Goal: Find specific page/section: Find specific page/section

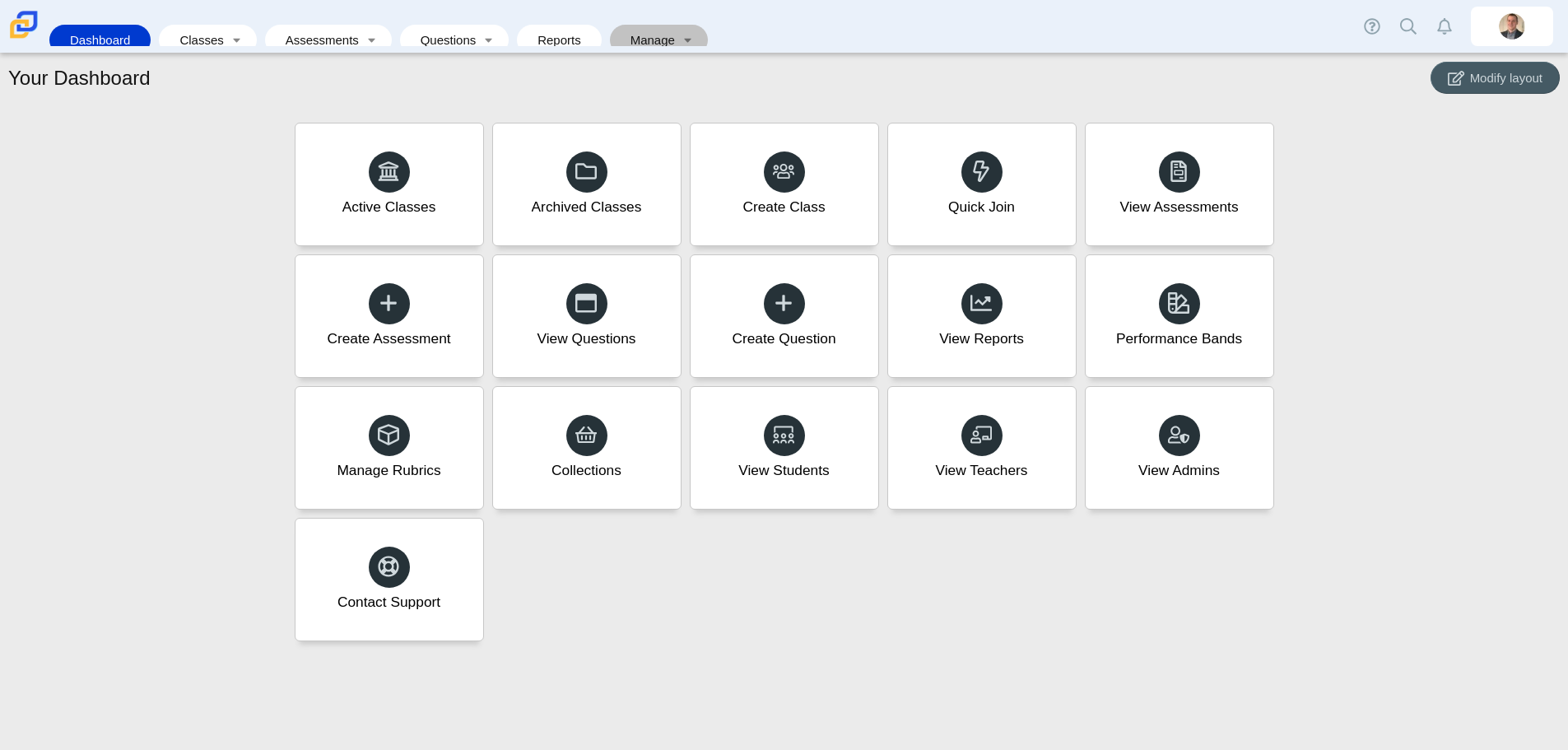
click at [654, 32] on link "Manage" at bounding box center [646, 40] width 58 height 31
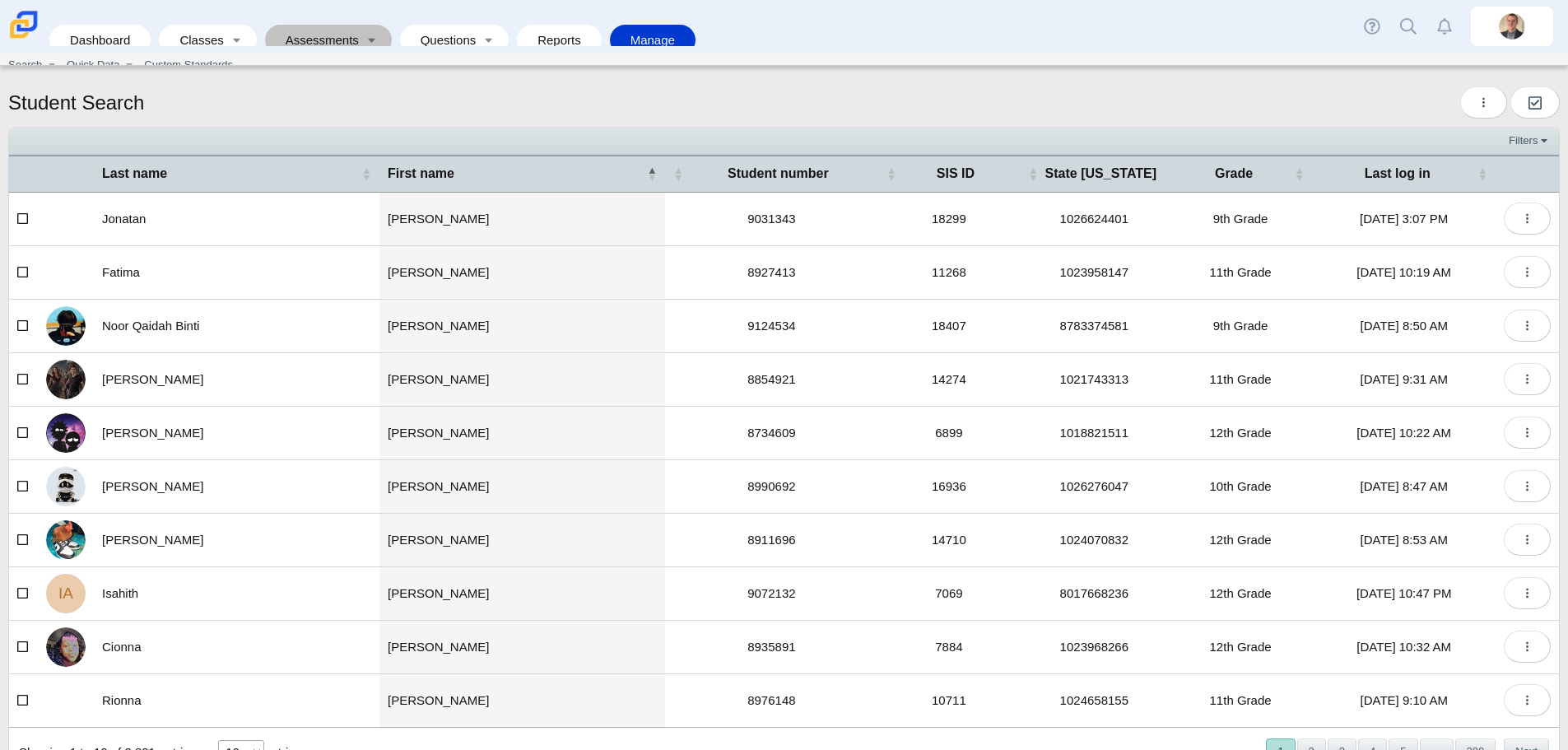
click at [343, 32] on link "Assessments" at bounding box center [316, 40] width 87 height 31
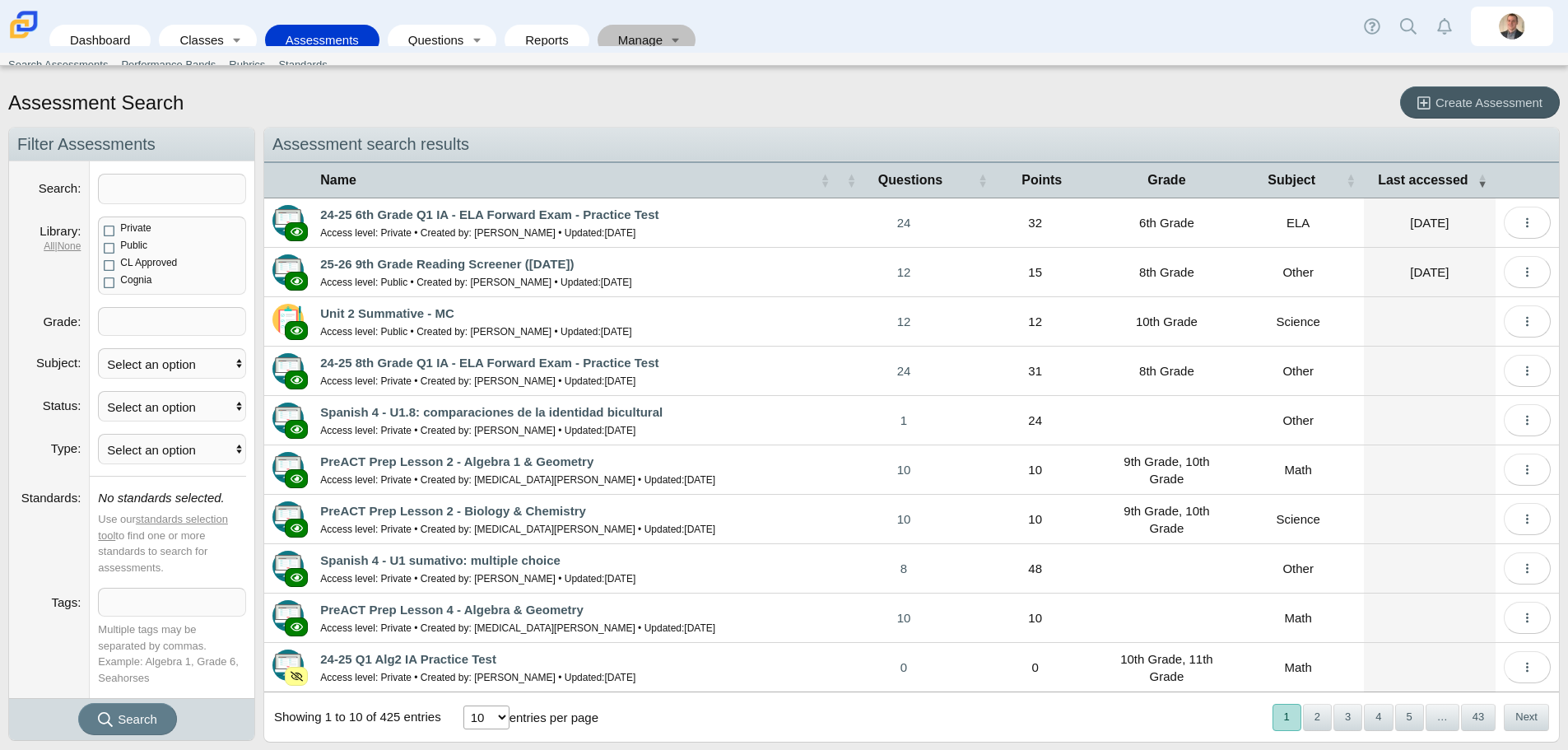
click at [605, 26] on link "Manage" at bounding box center [634, 40] width 58 height 31
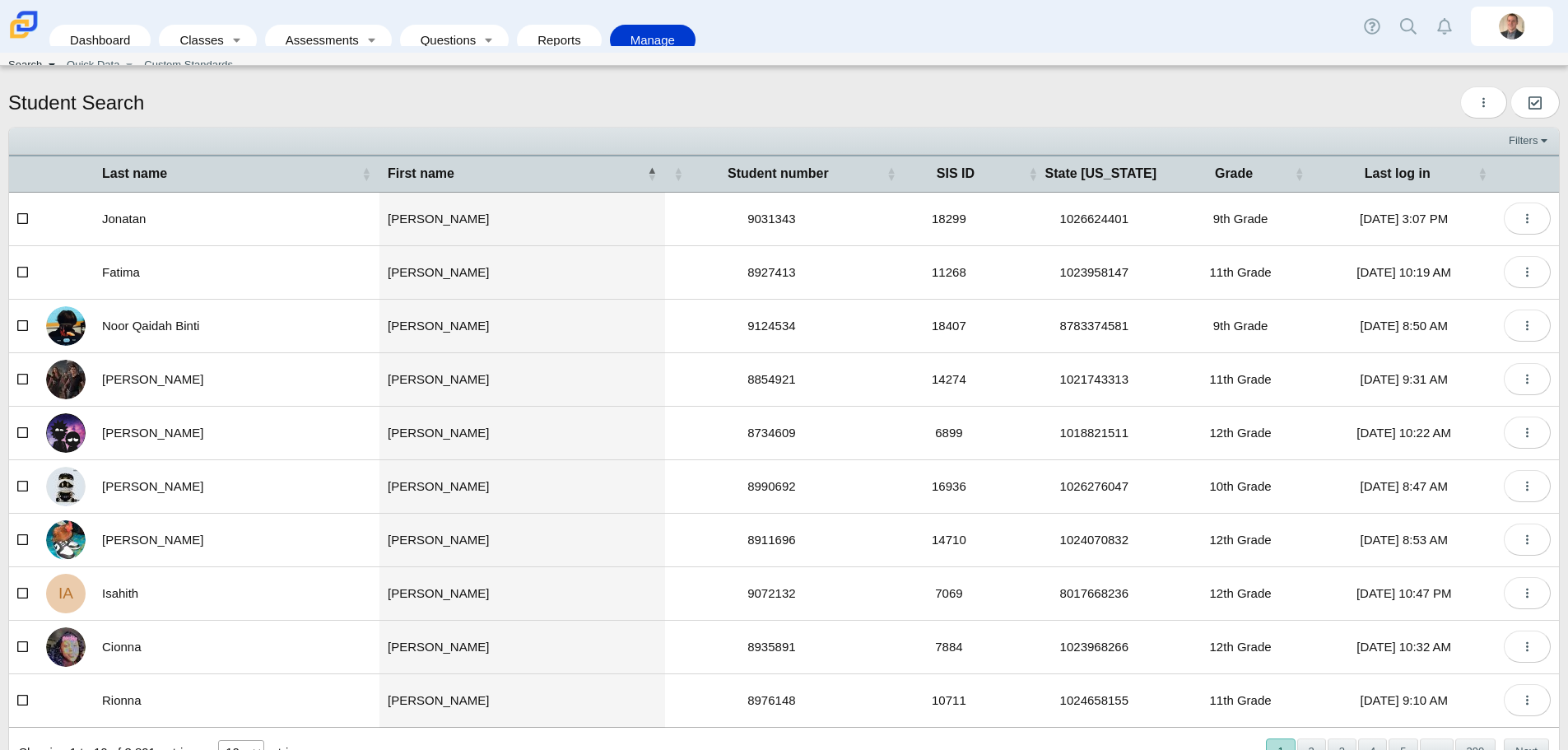
click at [45, 71] on link "Toggle expanded" at bounding box center [52, 65] width 17 height 25
click at [100, 63] on link "Quick Data" at bounding box center [90, 65] width 60 height 25
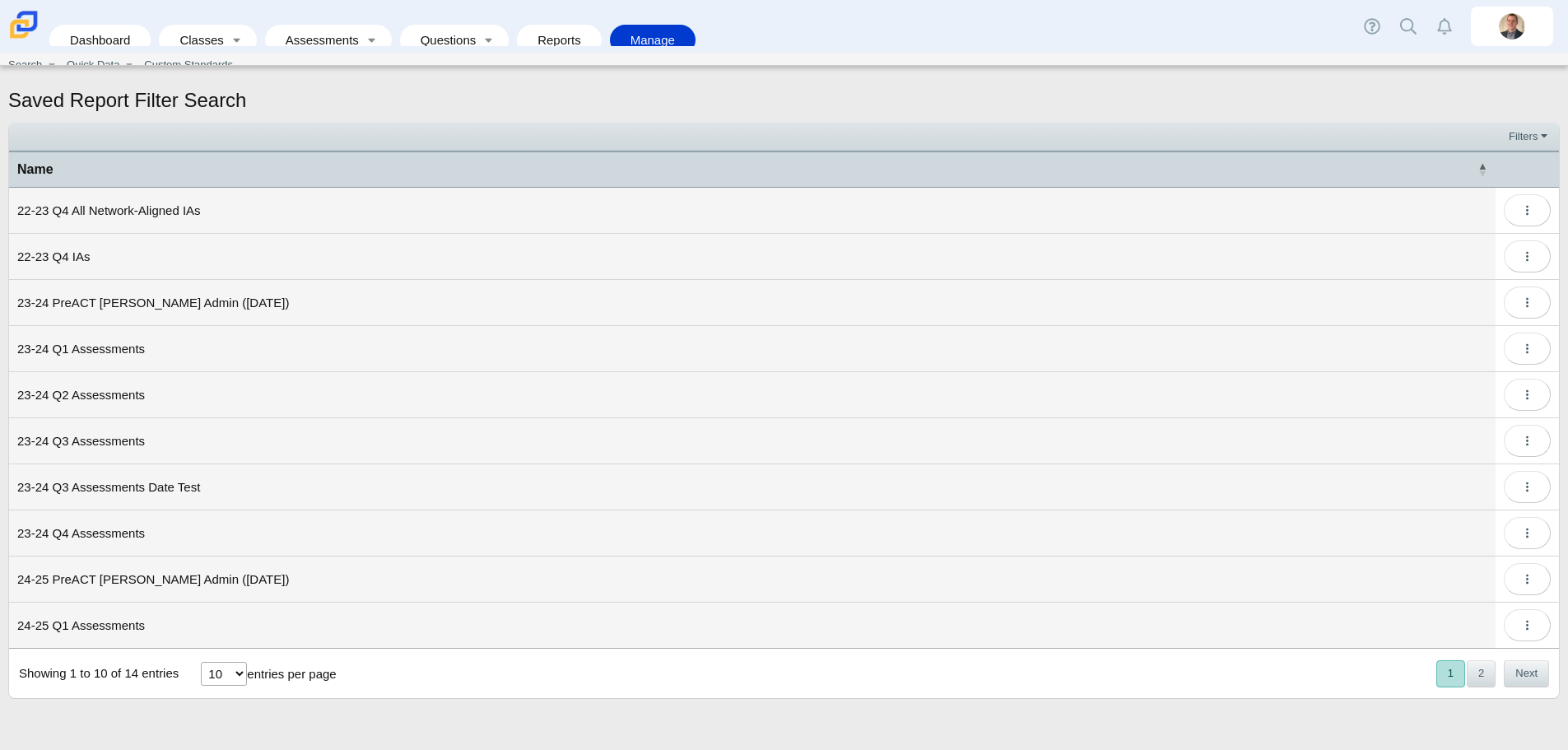
click at [140, 580] on td "24-25 PreACT MOY Admin (1/31/25)" at bounding box center [752, 580] width 1487 height 46
click at [1515, 585] on button "More options" at bounding box center [1527, 580] width 47 height 32
click at [1403, 618] on link "View" at bounding box center [1451, 617] width 198 height 25
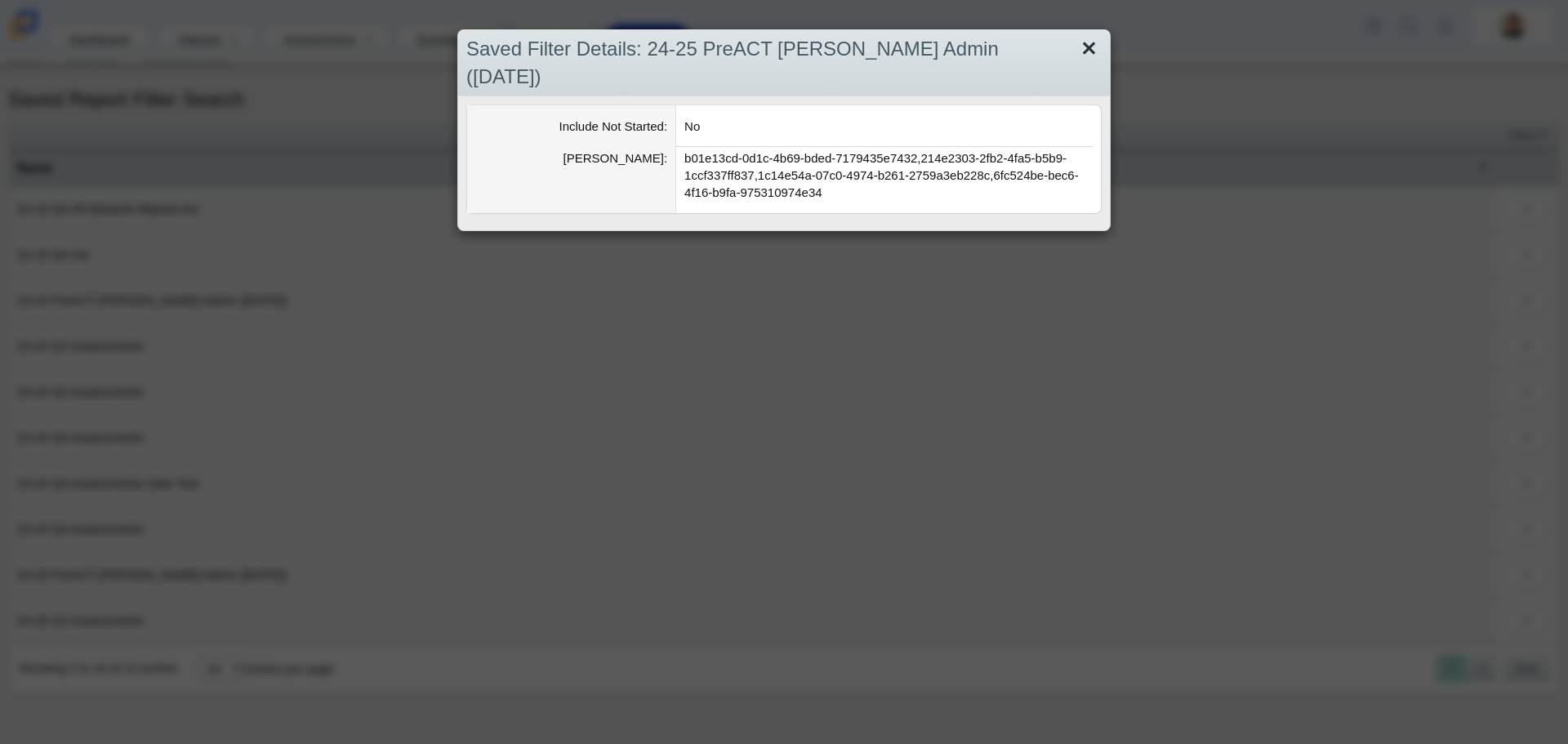
click at [1080, 41] on link "Close" at bounding box center [1089, 48] width 26 height 27
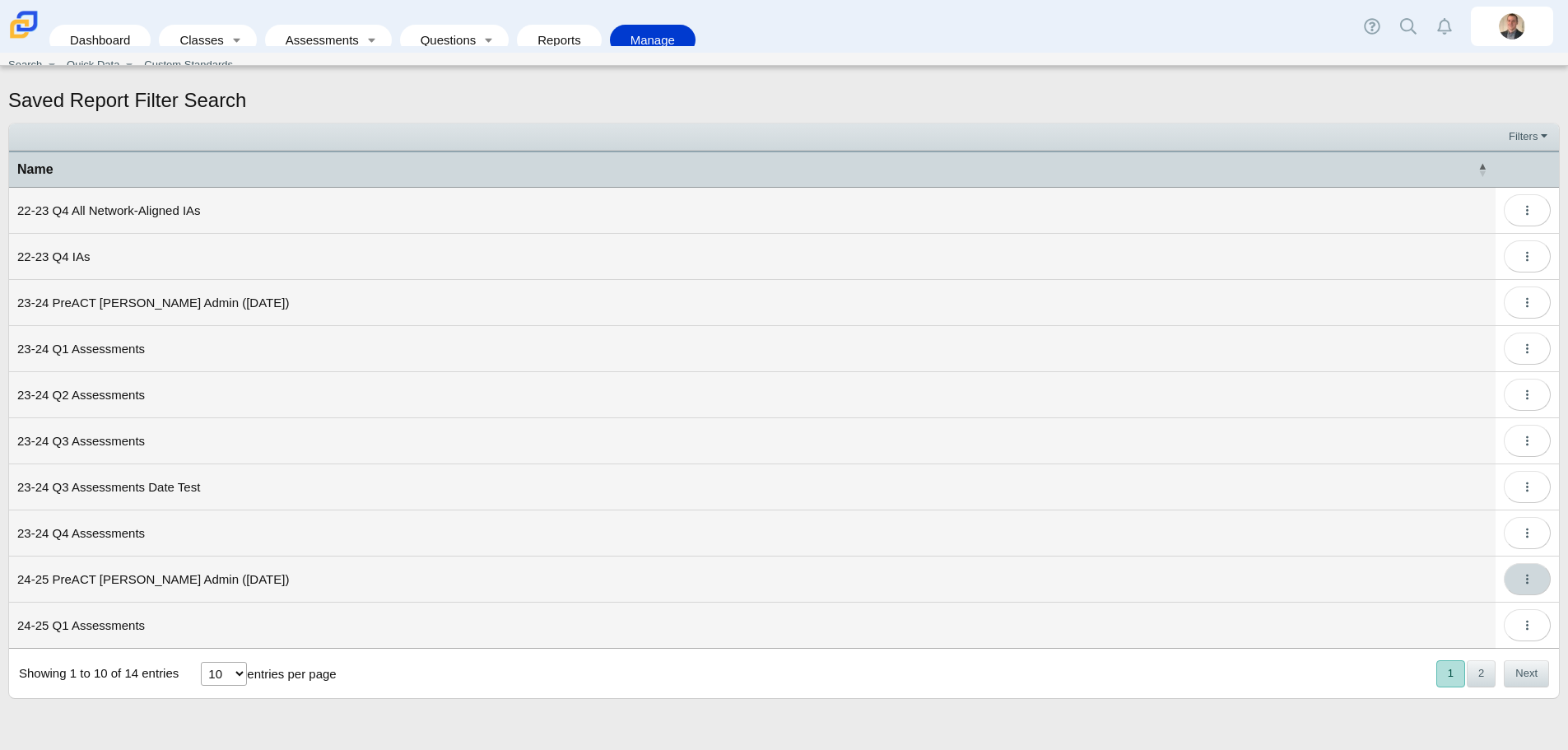
click at [1510, 574] on button "More options" at bounding box center [1527, 580] width 47 height 32
click at [1367, 649] on link "Edit" at bounding box center [1451, 641] width 198 height 25
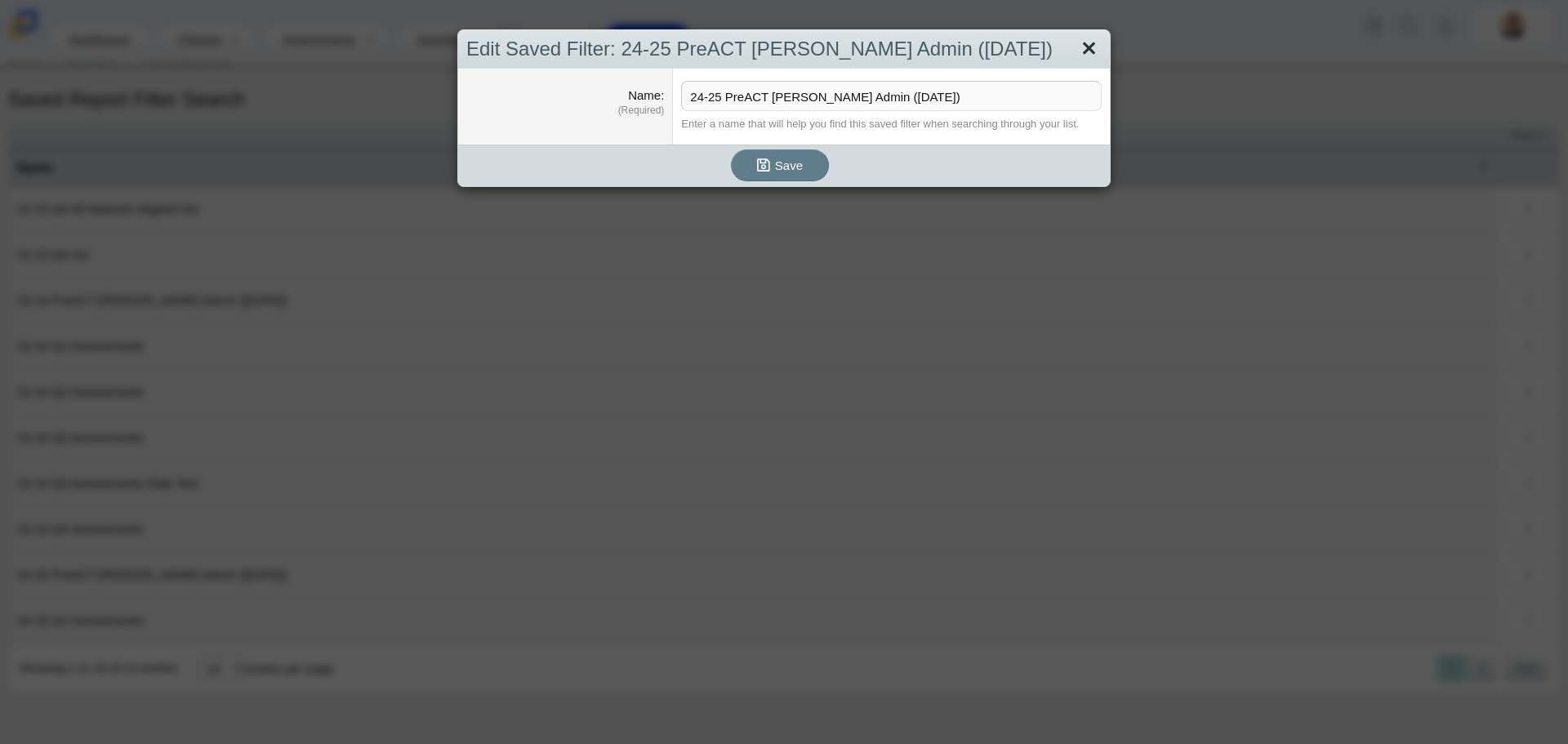
click at [1086, 50] on link "Close" at bounding box center [1089, 48] width 26 height 27
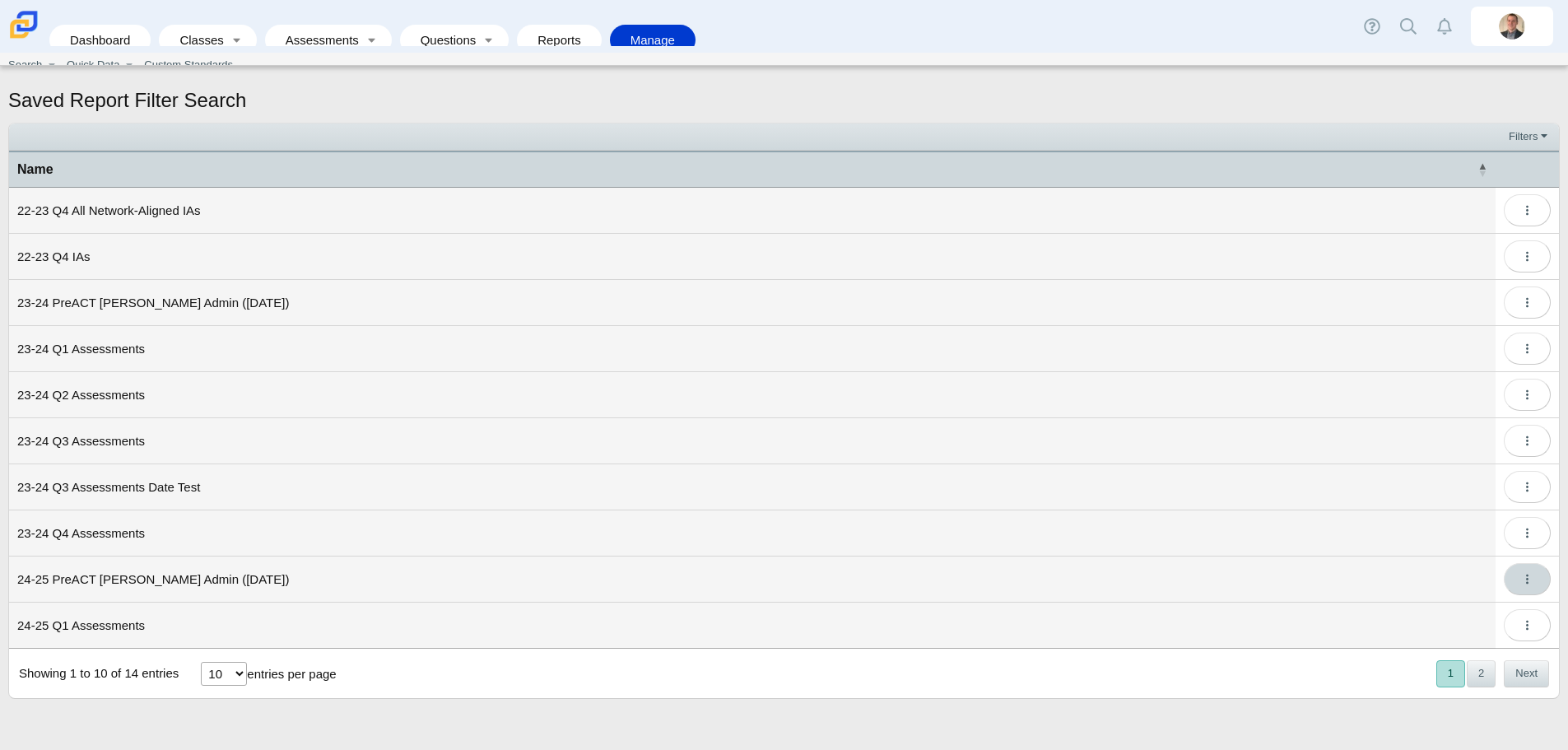
click at [1516, 575] on button "More options" at bounding box center [1527, 580] width 47 height 32
click at [369, 54] on ul "Search Search Students Search Teachers Search Admins Quick Data Manage Saved Fi…" at bounding box center [784, 65] width 1564 height 25
click at [528, 31] on link "Reports" at bounding box center [560, 40] width 69 height 31
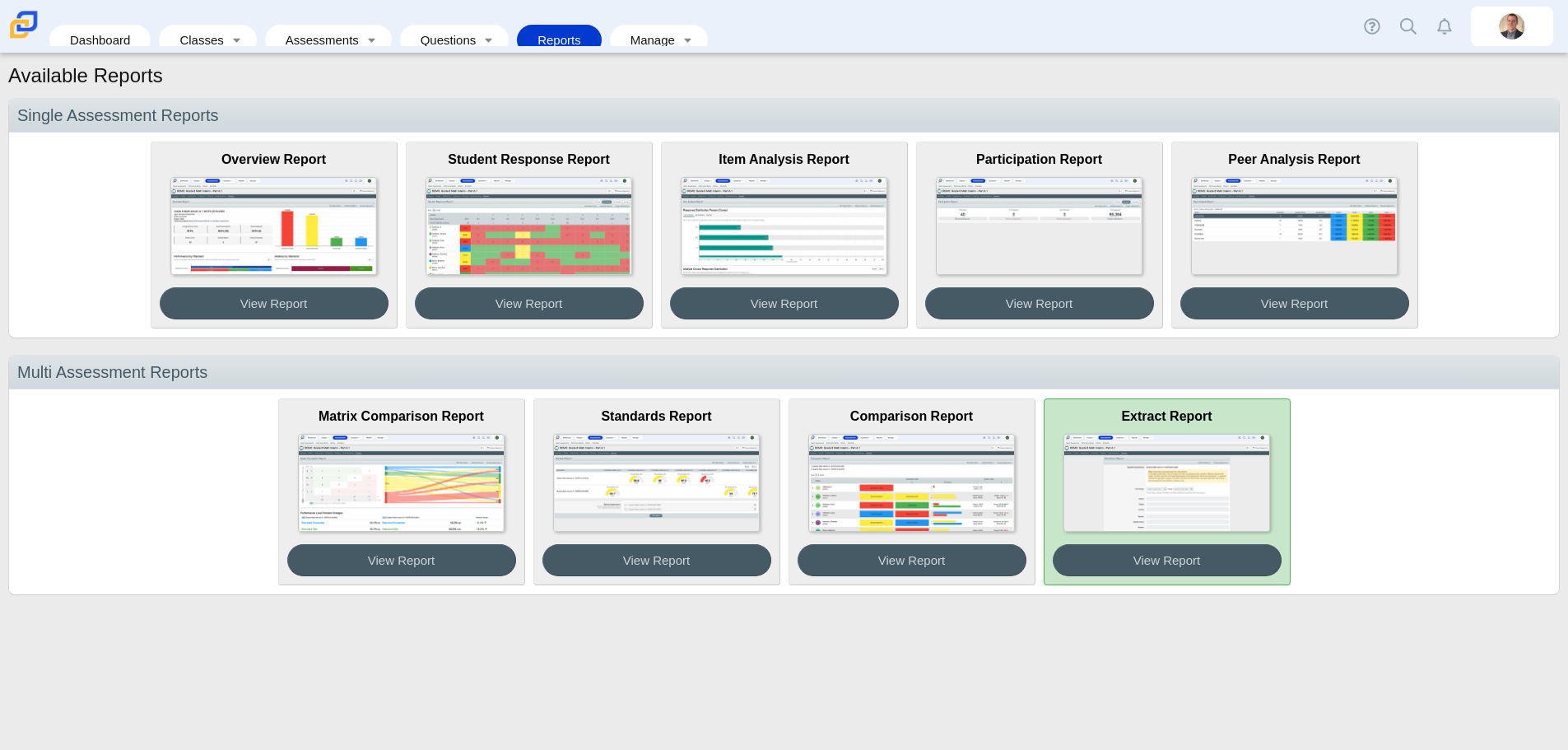
click at [1261, 468] on img at bounding box center [1166, 482] width 205 height 98
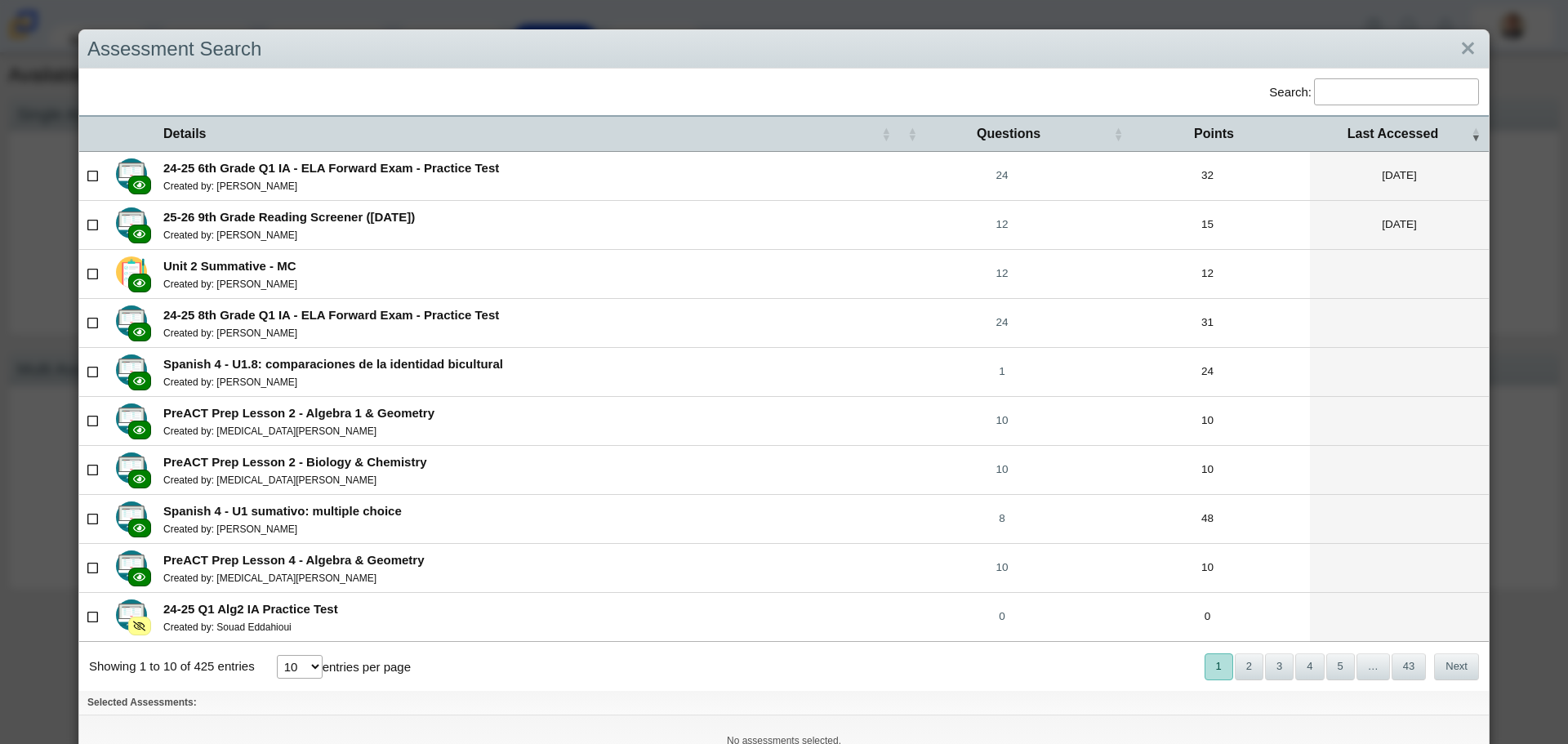
click at [275, 179] on td "24-25 6th Grade Q1 IA - ELA Forward Exam - Practice Test Created by: Ryan Miller" at bounding box center [527, 176] width 744 height 49
checkbox input"] "true"
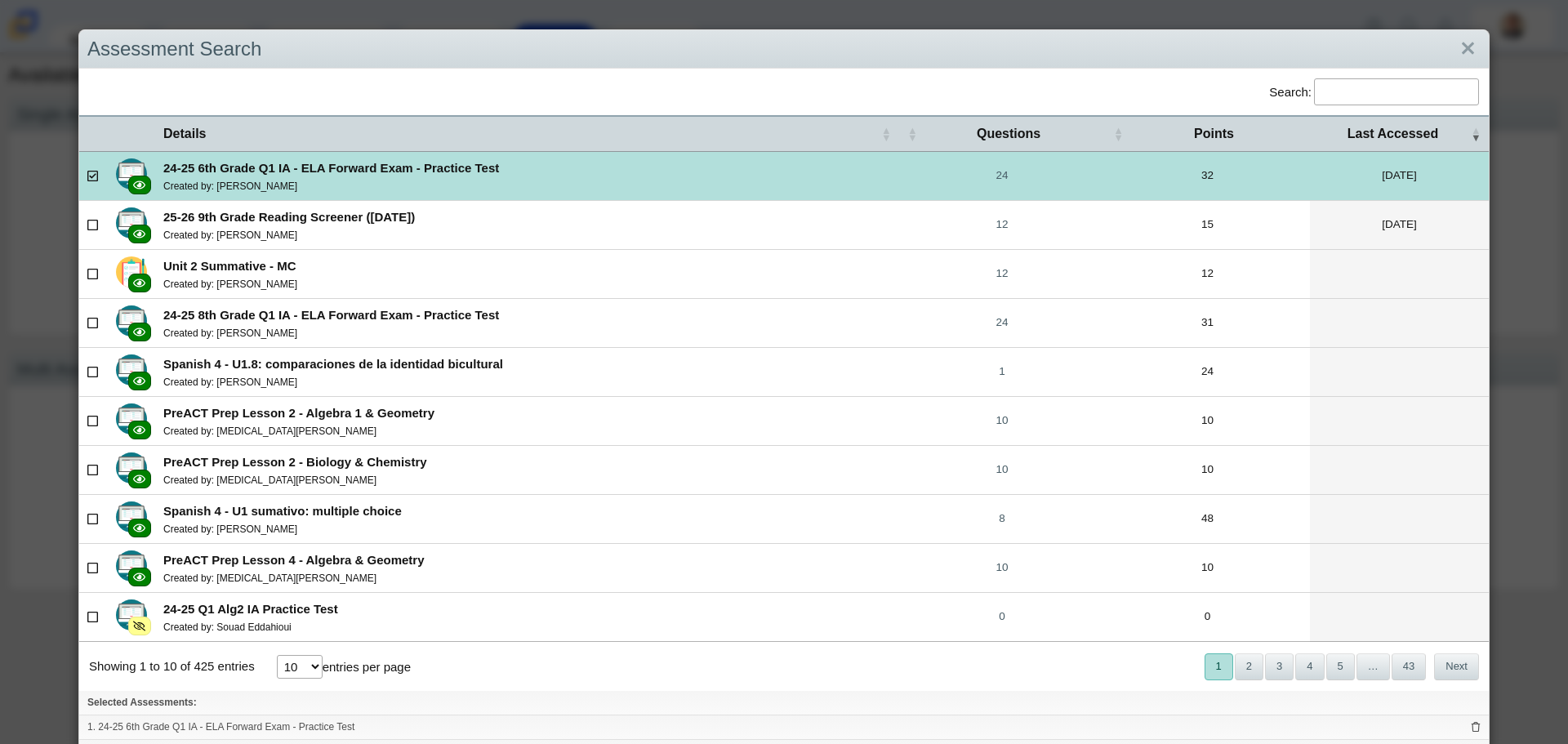
scroll to position [70, 0]
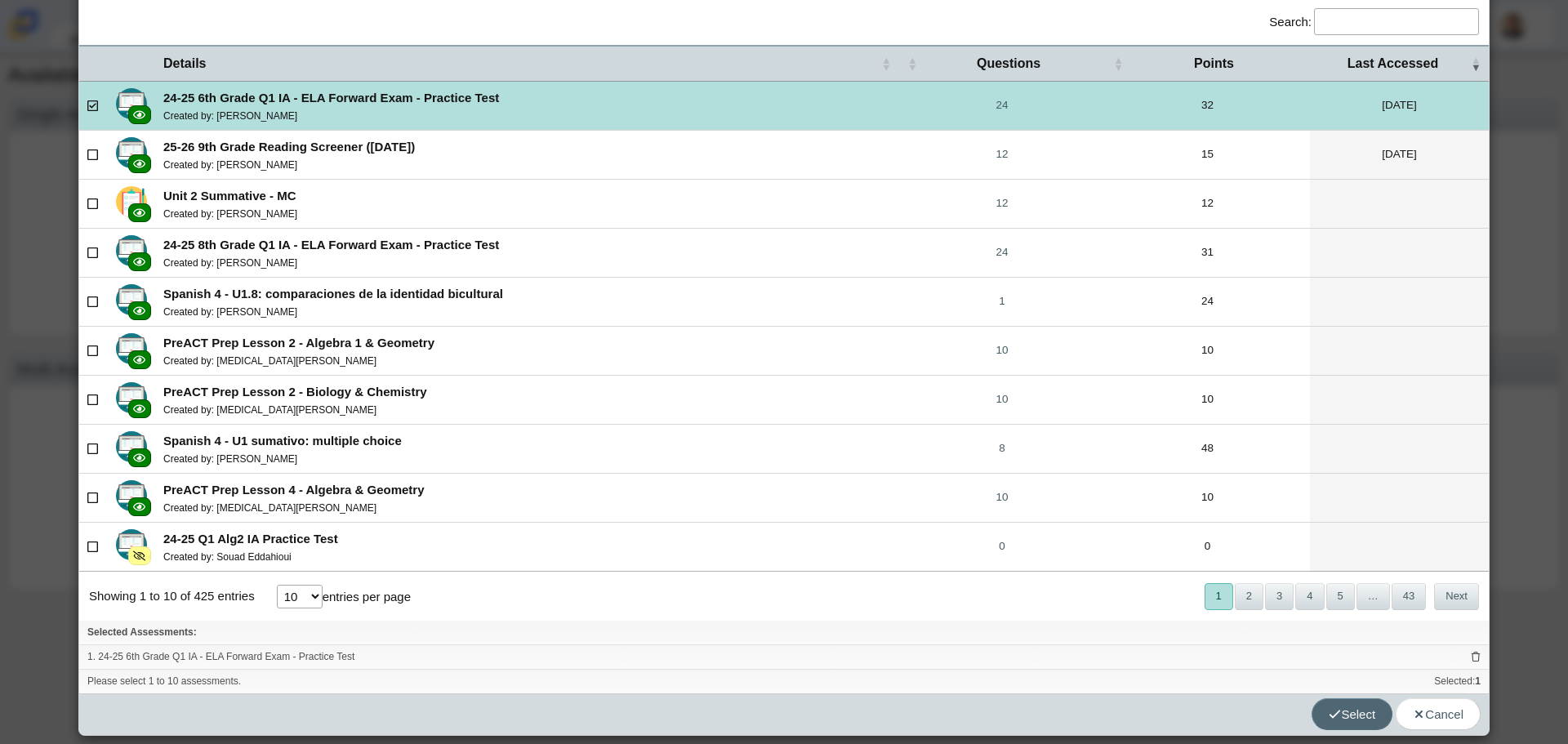
click at [1343, 718] on span "Select" at bounding box center [1351, 714] width 46 height 14
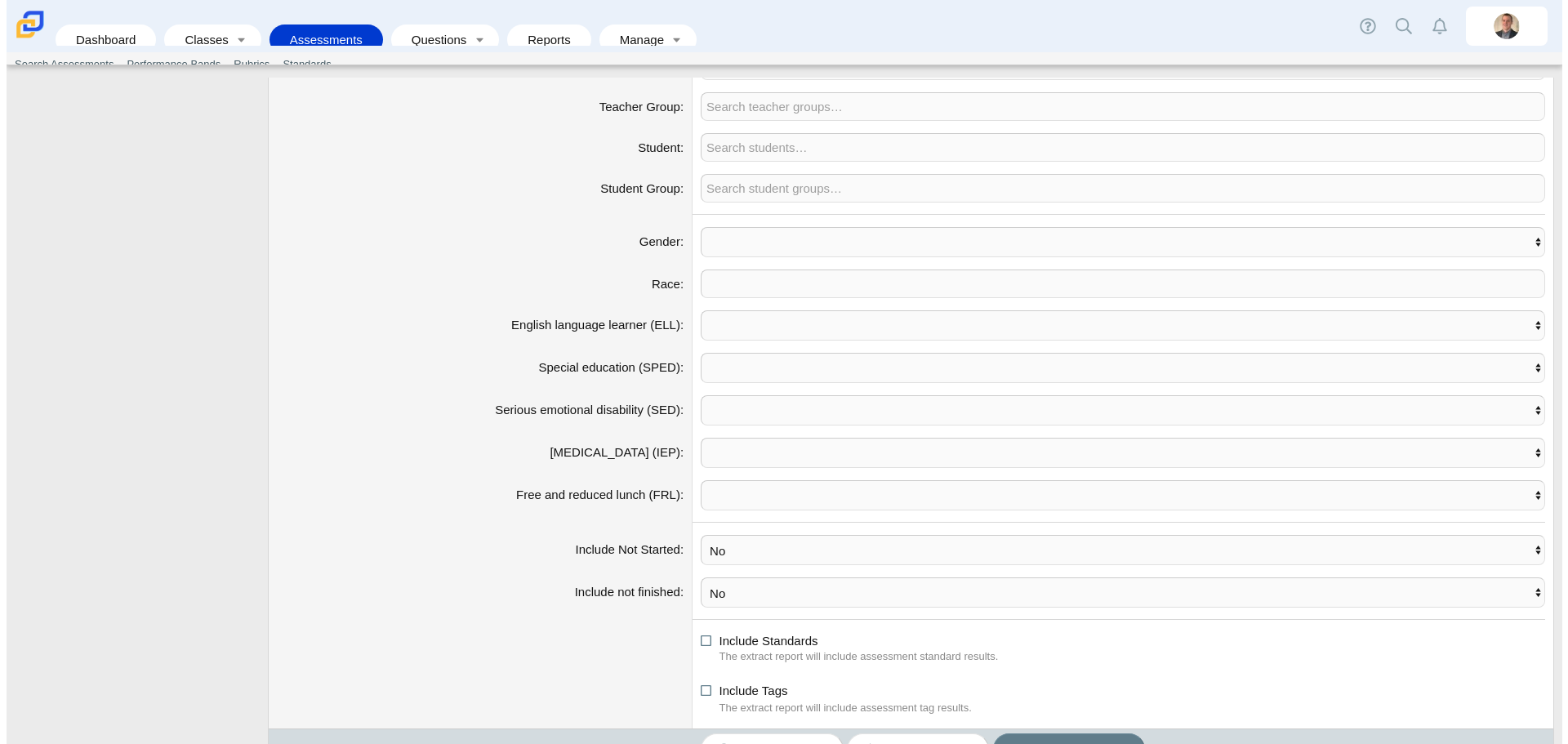
scroll to position [641, 0]
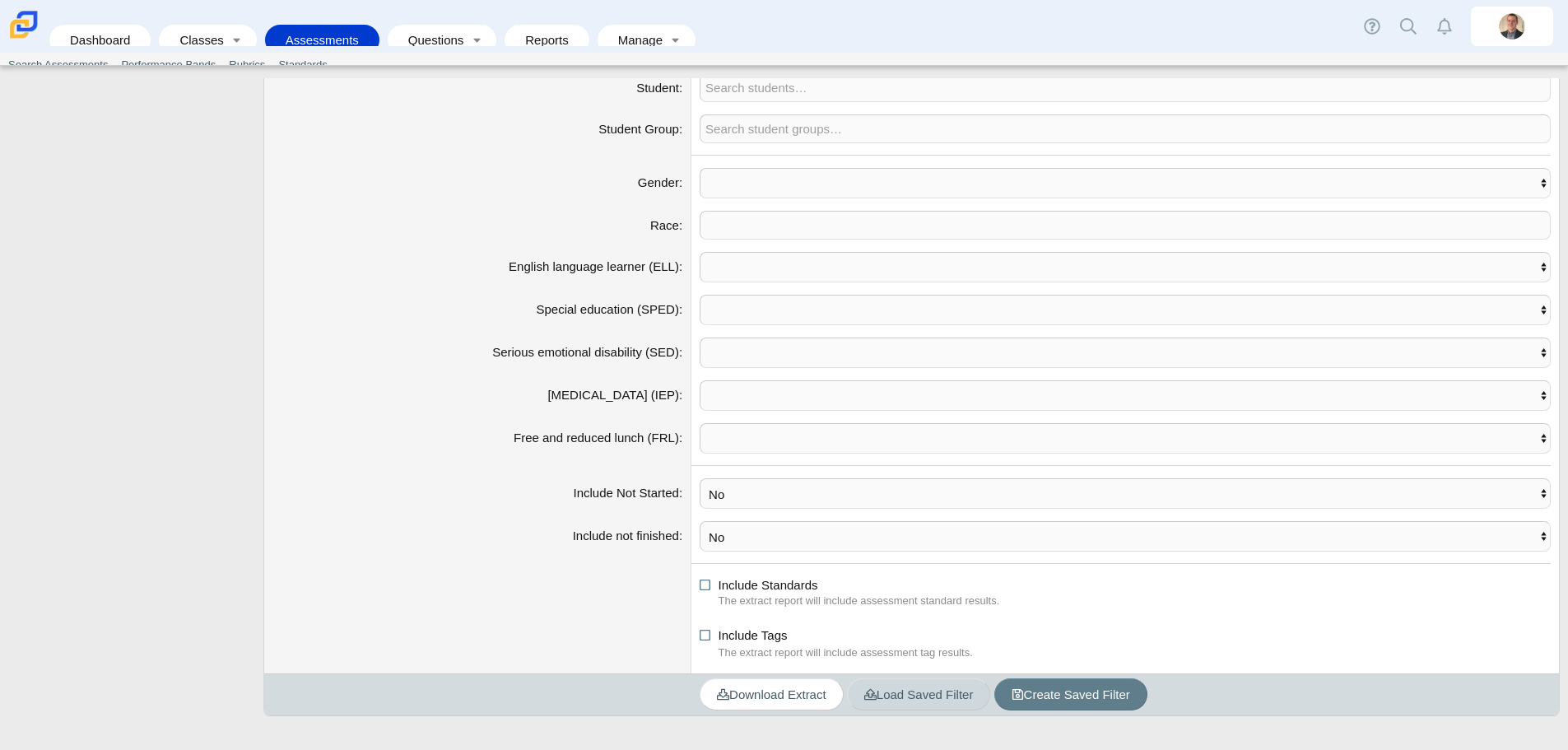
click at [901, 689] on span "Load Saved Filter" at bounding box center [919, 695] width 110 height 14
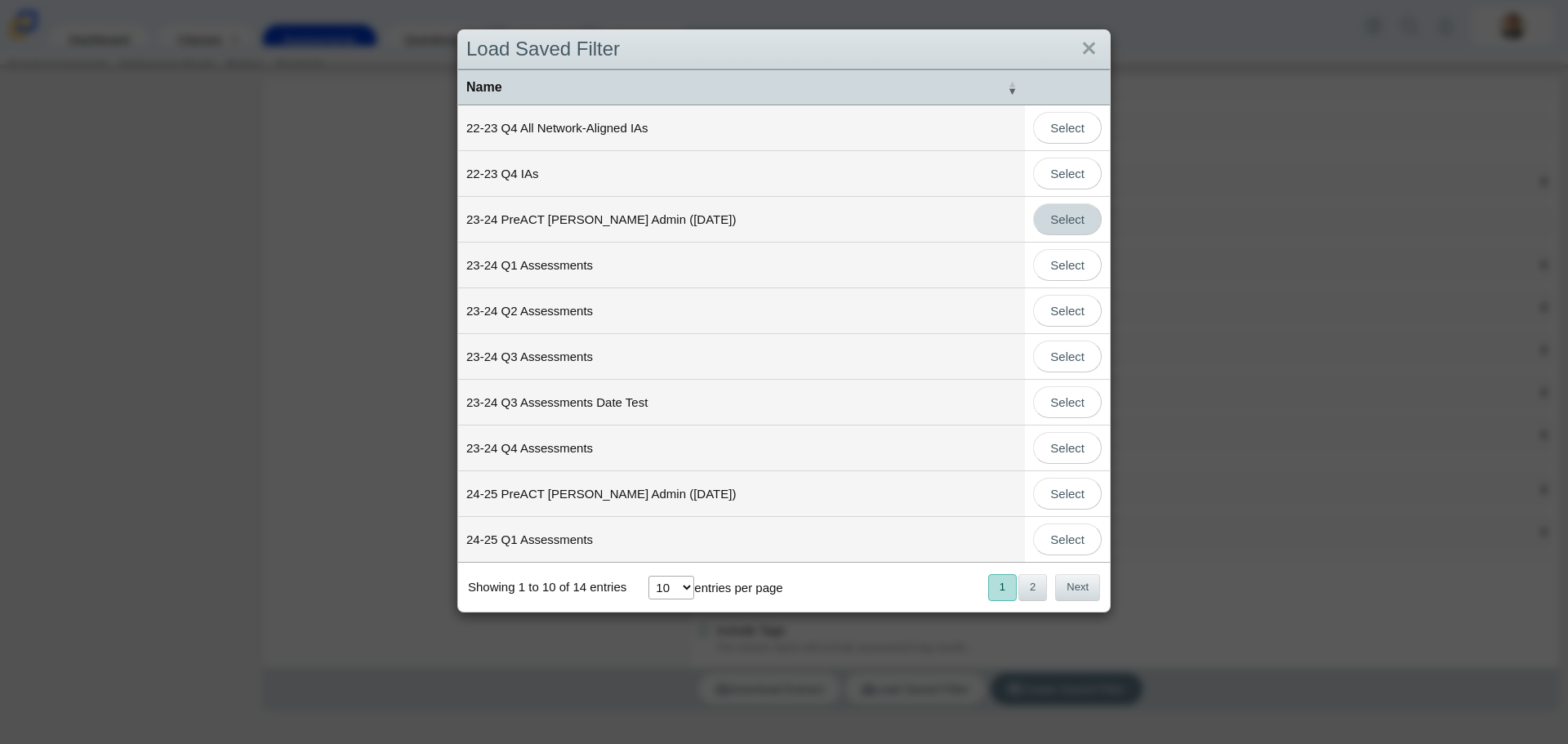
click at [1079, 220] on link "Select" at bounding box center [1067, 220] width 68 height 32
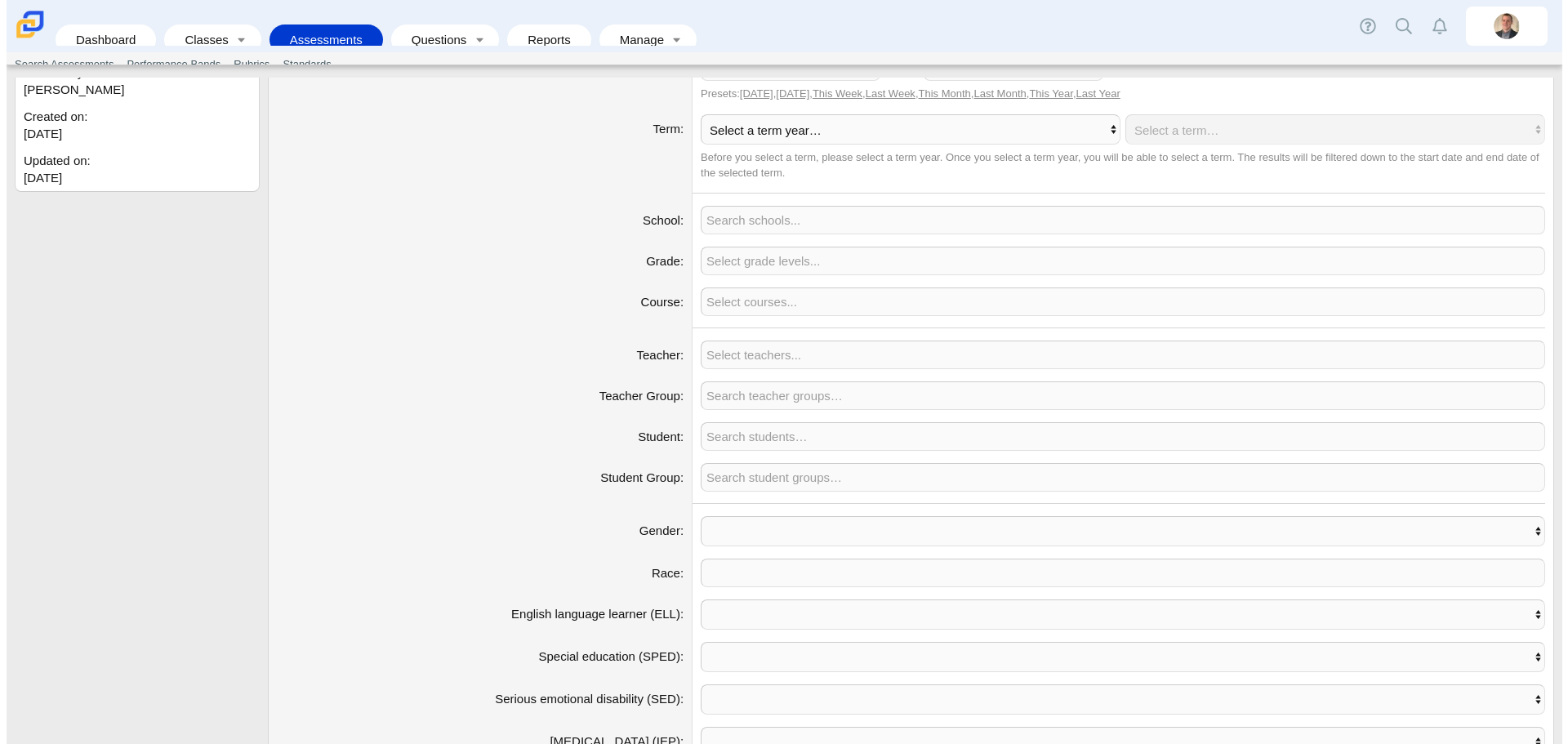
scroll to position [692, 0]
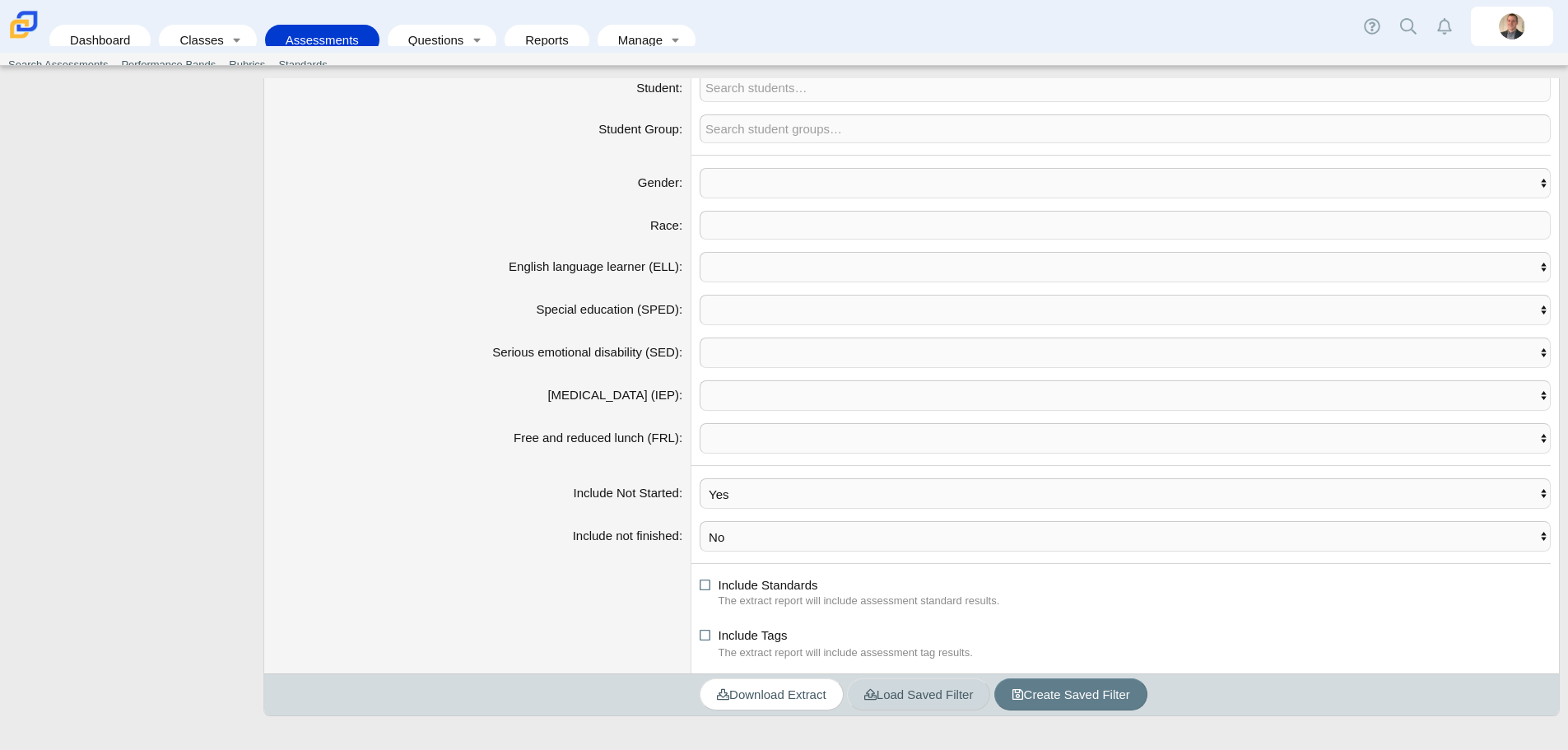
click at [899, 701] on span "Load Saved Filter" at bounding box center [919, 695] width 110 height 14
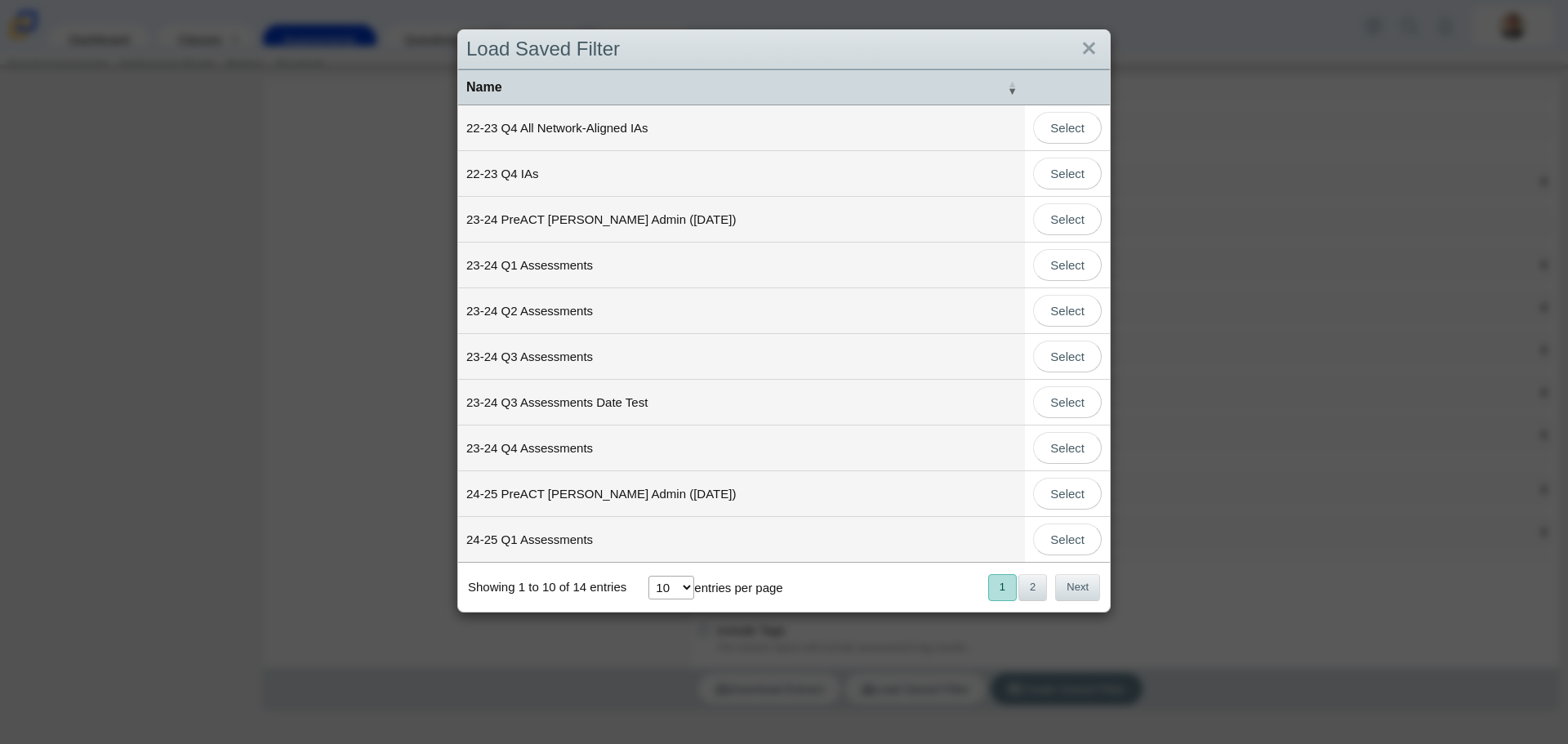
click at [630, 499] on td "24-25 PreACT [PERSON_NAME] Admin ([DATE])" at bounding box center [742, 494] width 567 height 45
click at [1071, 486] on link "Select" at bounding box center [1067, 494] width 68 height 32
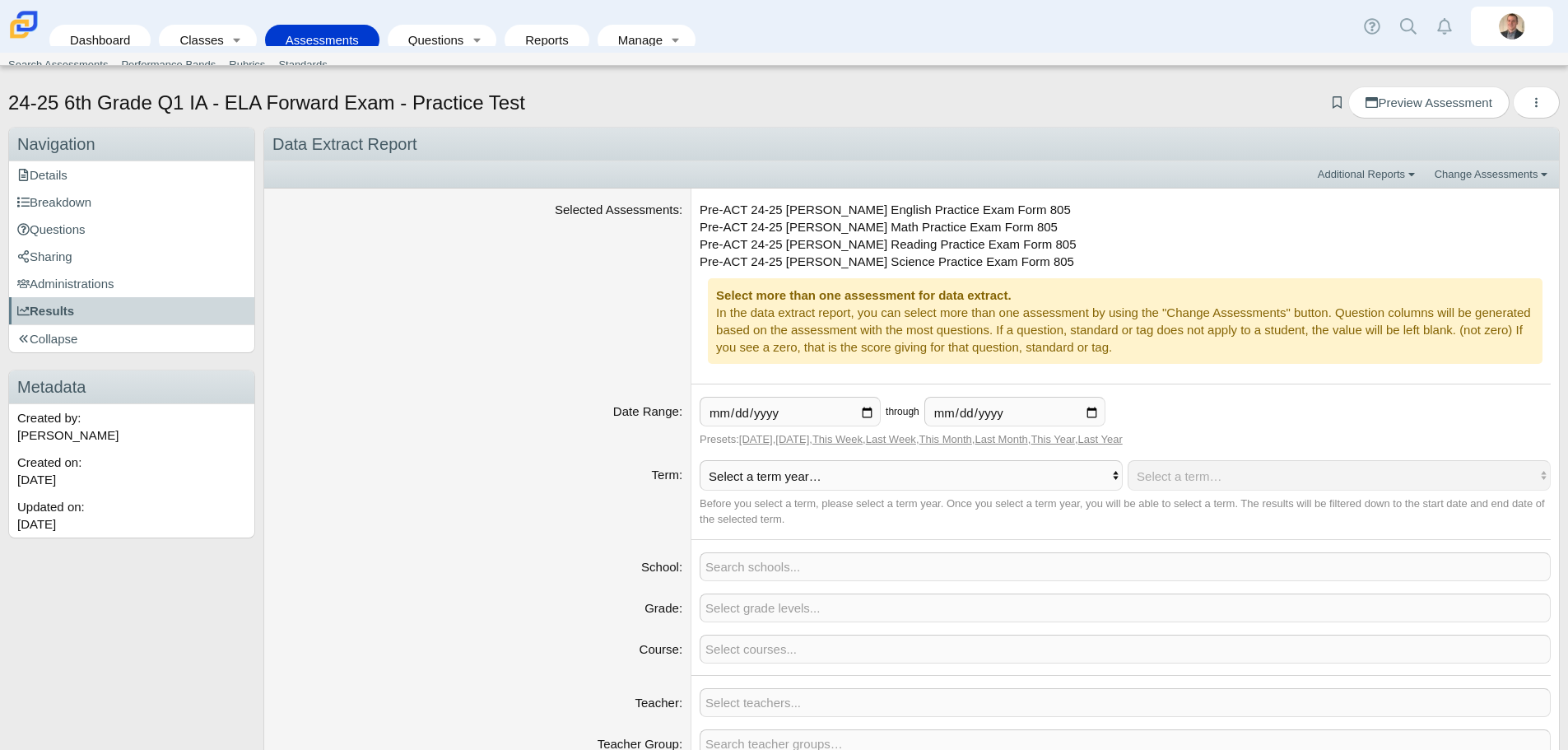
drag, startPoint x: 996, startPoint y: 205, endPoint x: 930, endPoint y: 205, distance: 66.0
click at [930, 205] on dd "Pre-ACT 24-25 [PERSON_NAME] English Practice Exam Form 805 Pre-ACT 24-25 [PERSO…" at bounding box center [1125, 286] width 867 height 196
copy dd "Form 805"
click at [346, 28] on link "Assessments" at bounding box center [322, 40] width 98 height 31
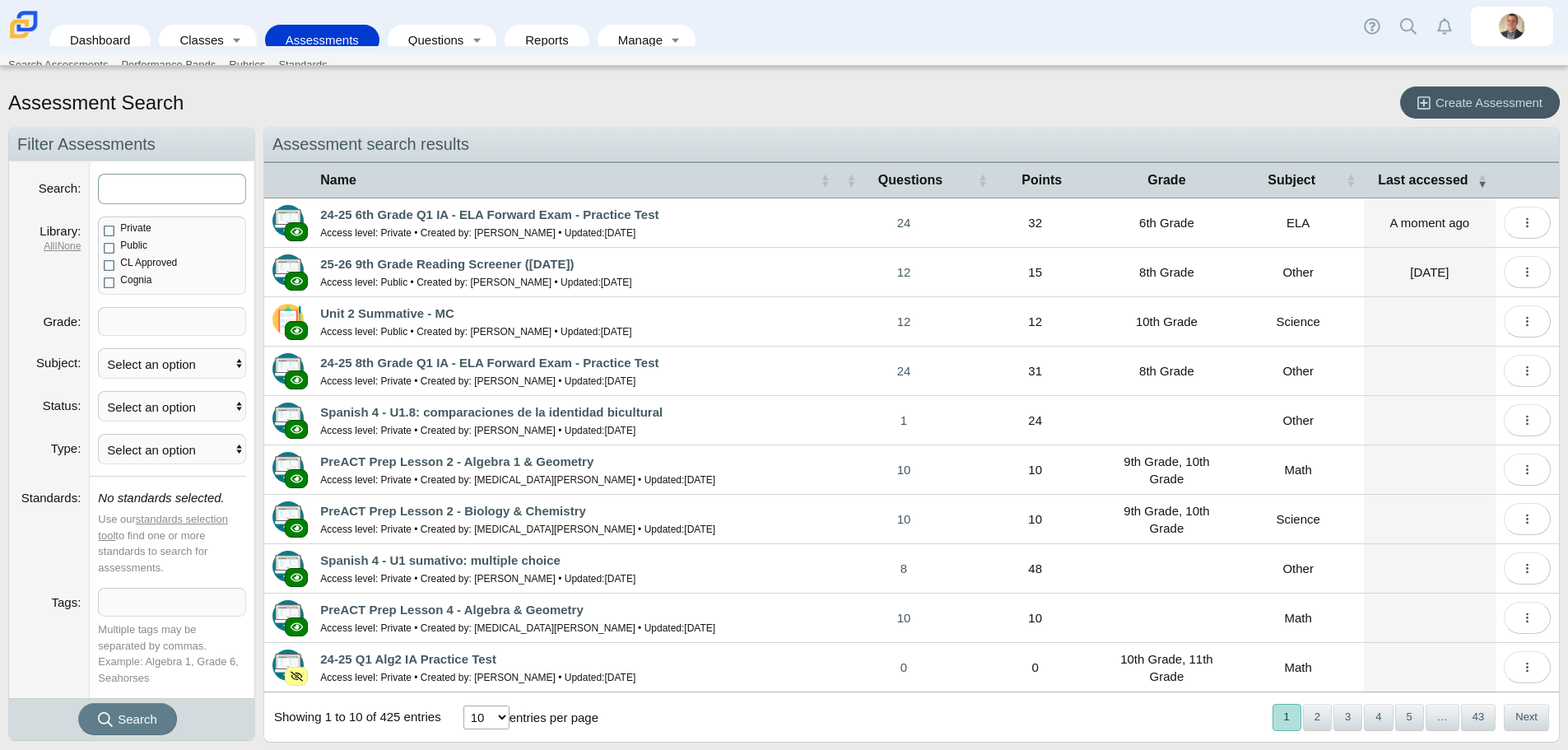
click at [156, 190] on input "Search" at bounding box center [172, 189] width 148 height 31
paste input "Form 805"
type input "Form 805"
click at [78, 703] on button "Search" at bounding box center [127, 719] width 98 height 32
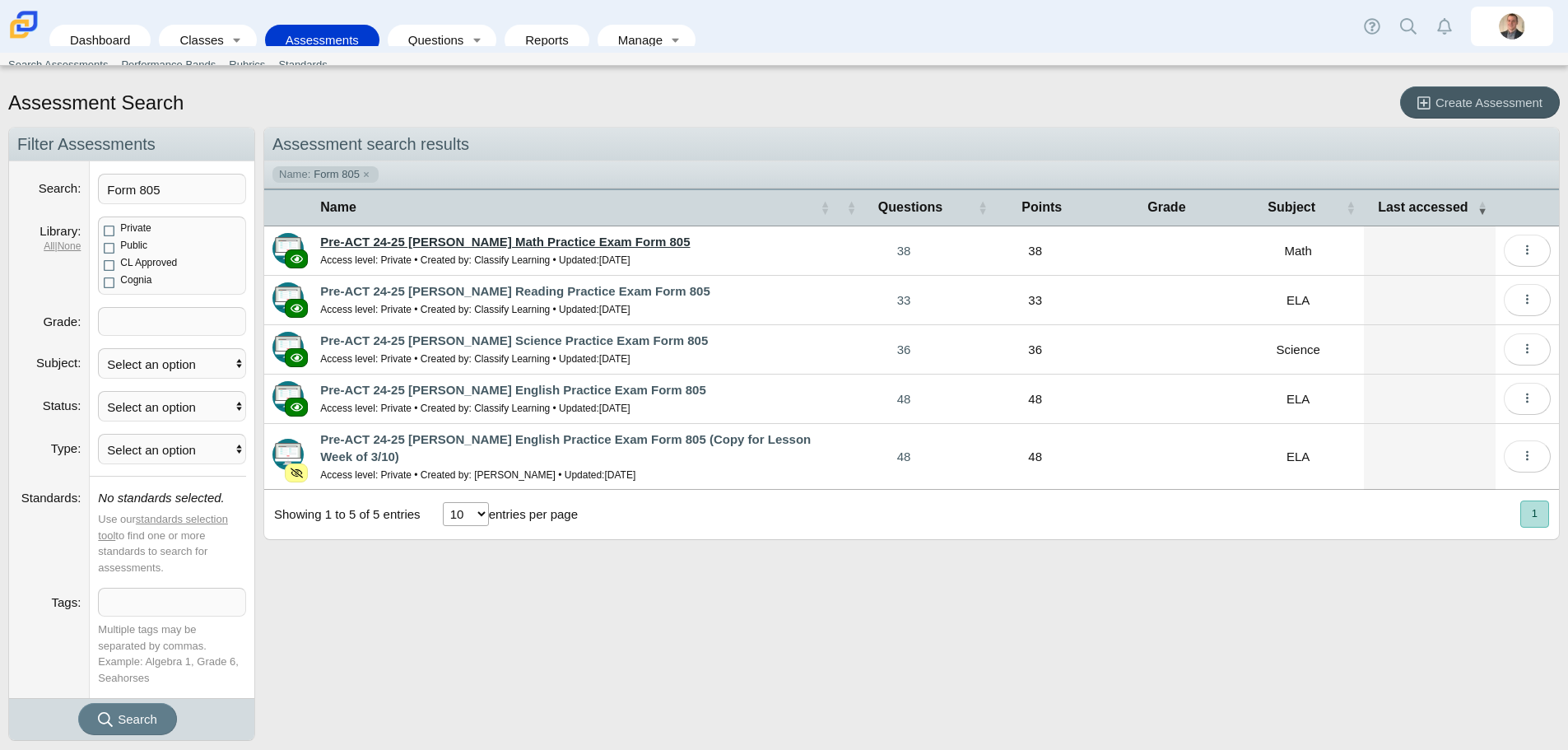
click at [514, 247] on link "Pre-ACT 24-25 [PERSON_NAME] Math Practice Exam Form 805" at bounding box center [504, 242] width 370 height 14
